Goal: Transaction & Acquisition: Purchase product/service

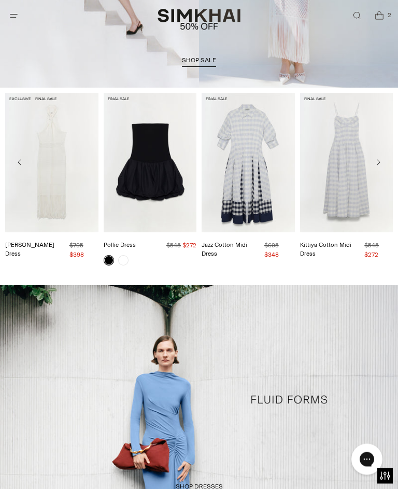
scroll to position [159, 0]
click at [380, 161] on icon "Move to next carousel slide" at bounding box center [379, 162] width 8 height 8
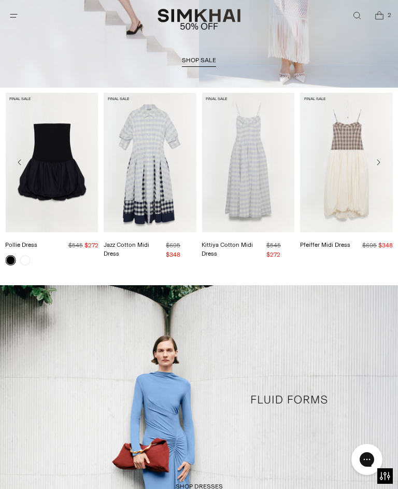
click at [385, 166] on button "Move to next carousel slide" at bounding box center [378, 162] width 19 height 19
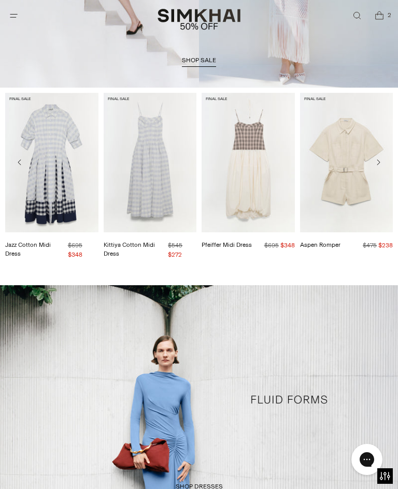
click at [385, 160] on button "Move to next carousel slide" at bounding box center [378, 162] width 19 height 19
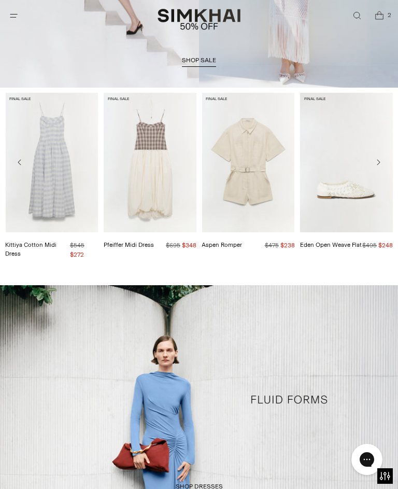
click at [384, 163] on button "Move to next carousel slide" at bounding box center [378, 162] width 19 height 19
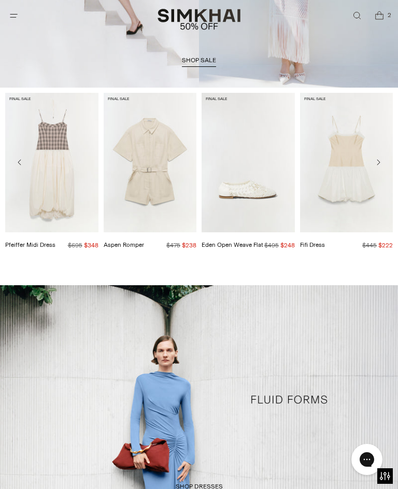
click at [385, 156] on button "Move to next carousel slide" at bounding box center [378, 162] width 19 height 19
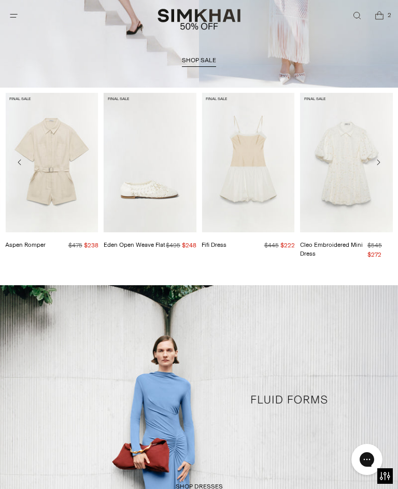
click at [380, 158] on icon "Move to next carousel slide" at bounding box center [379, 162] width 8 height 8
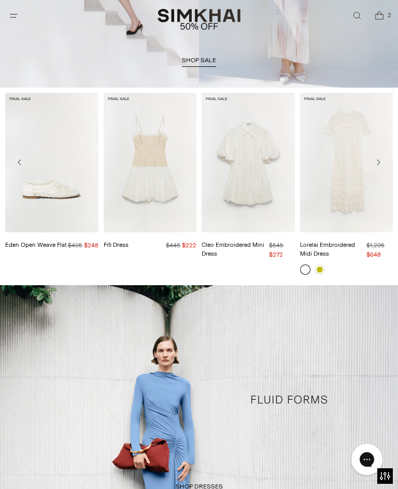
click at [378, 164] on icon "Move to next carousel slide" at bounding box center [379, 163] width 3 height 6
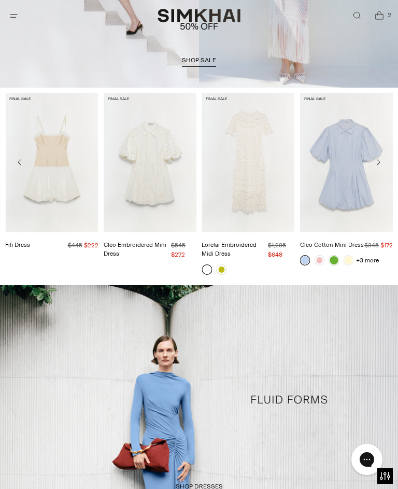
click at [384, 167] on button "Move to next carousel slide" at bounding box center [378, 162] width 19 height 19
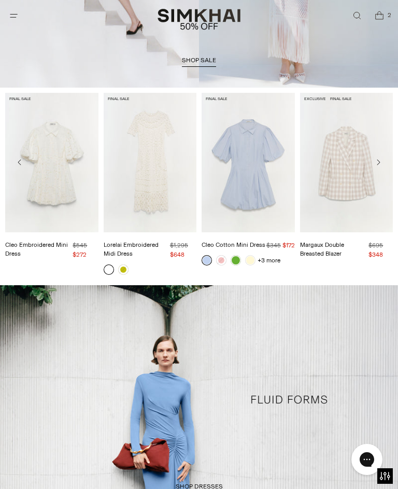
click at [384, 162] on button "Move to next carousel slide" at bounding box center [378, 162] width 19 height 19
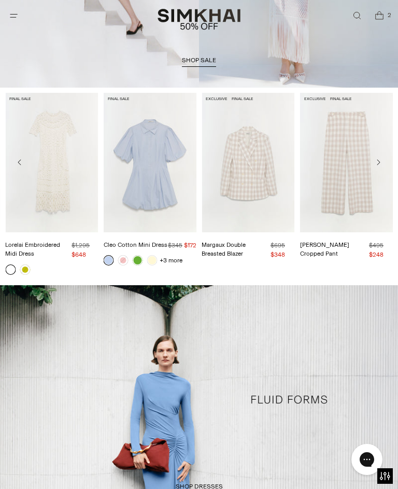
click at [382, 168] on button "Move to next carousel slide" at bounding box center [378, 162] width 19 height 19
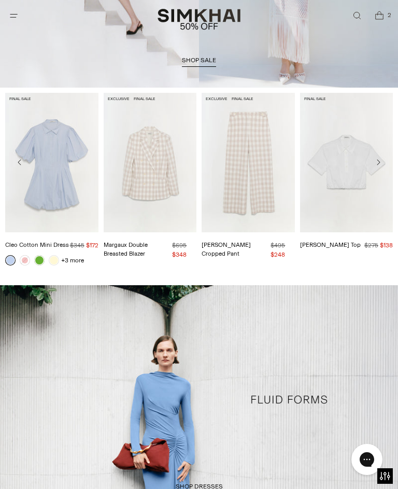
click at [380, 162] on icon "Move to next carousel slide" at bounding box center [379, 163] width 3 height 6
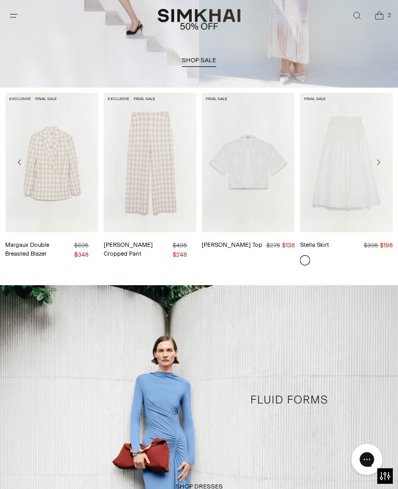
click at [379, 167] on button "Move to next carousel slide" at bounding box center [378, 162] width 19 height 19
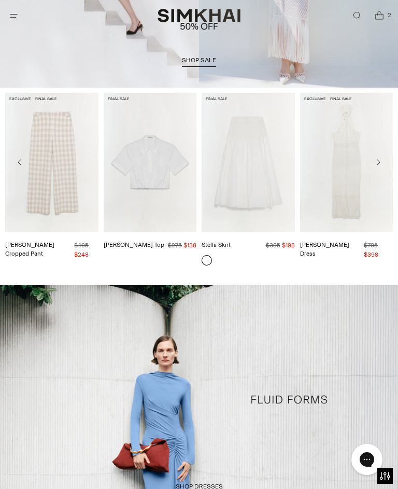
click at [382, 161] on icon "Move to next carousel slide" at bounding box center [379, 162] width 8 height 8
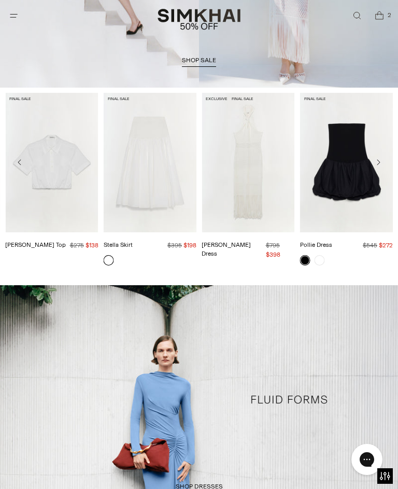
click at [383, 163] on button "Move to next carousel slide" at bounding box center [378, 162] width 19 height 19
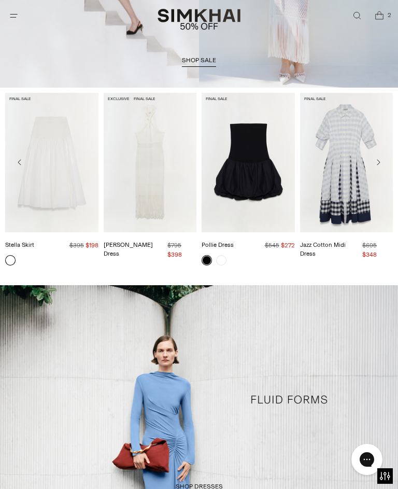
click at [371, 172] on img "Jazz Cotton Midi Dress" at bounding box center [346, 163] width 93 height 140
